Goal: Find specific page/section: Find specific page/section

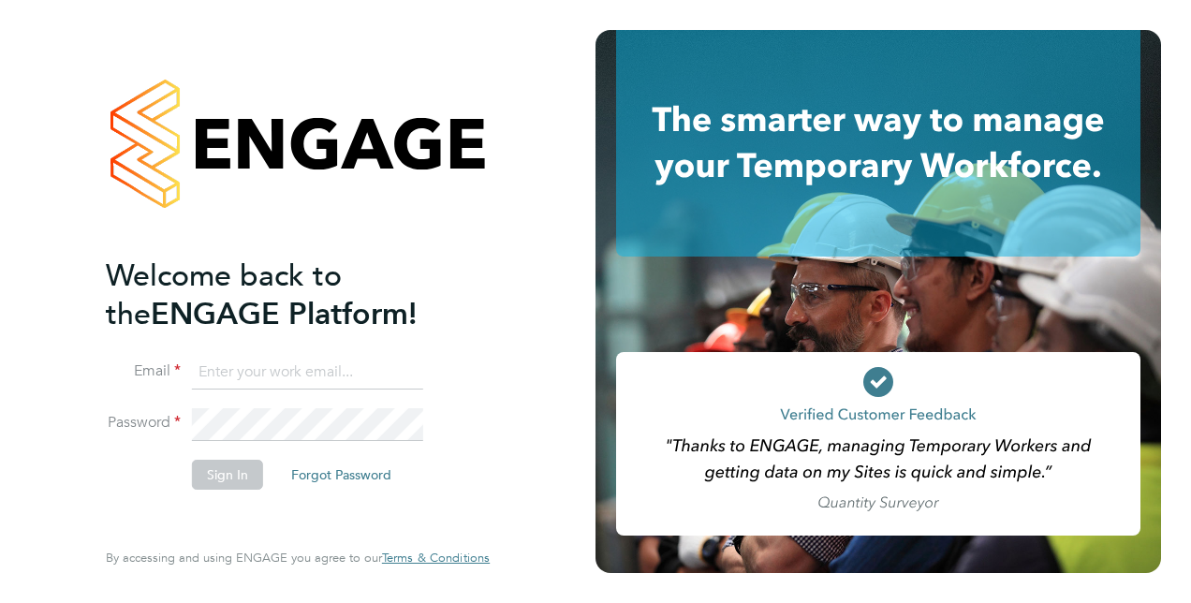
click at [316, 386] on input at bounding box center [307, 373] width 231 height 34
type input "milad.baghaei85@gmail.com"
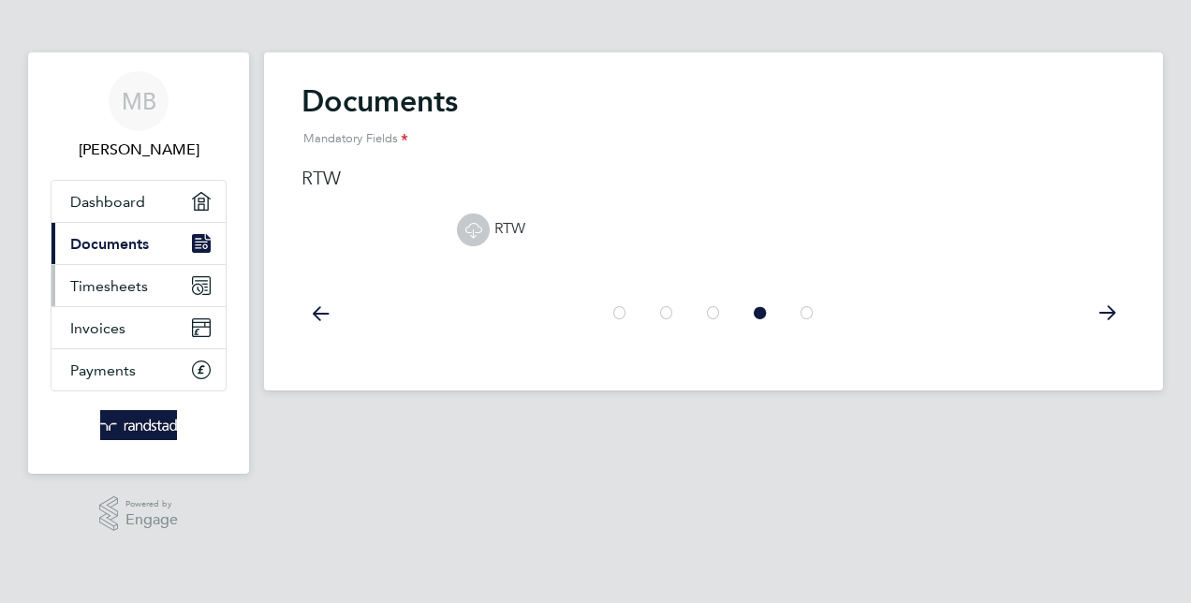
click at [101, 286] on span "Timesheets" at bounding box center [109, 286] width 78 height 18
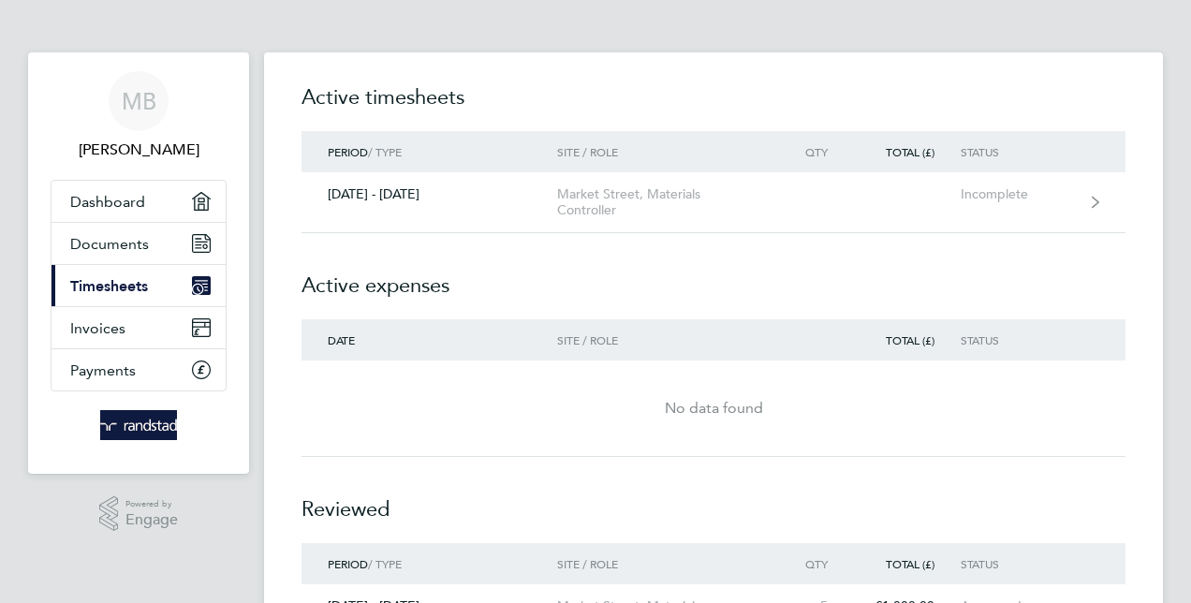
scroll to position [94, 0]
